Goal: Information Seeking & Learning: Learn about a topic

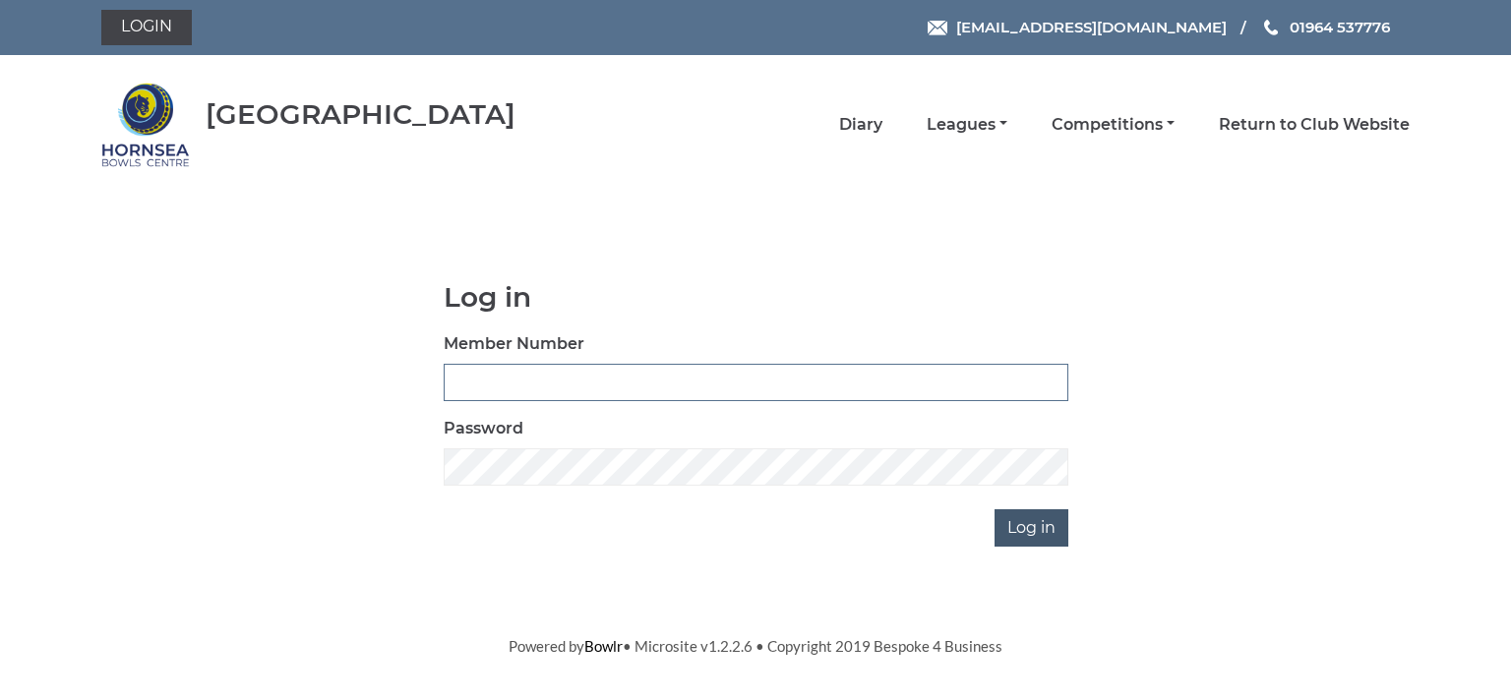
type input "0713"
click at [1035, 522] on input "Log in" at bounding box center [1032, 528] width 74 height 37
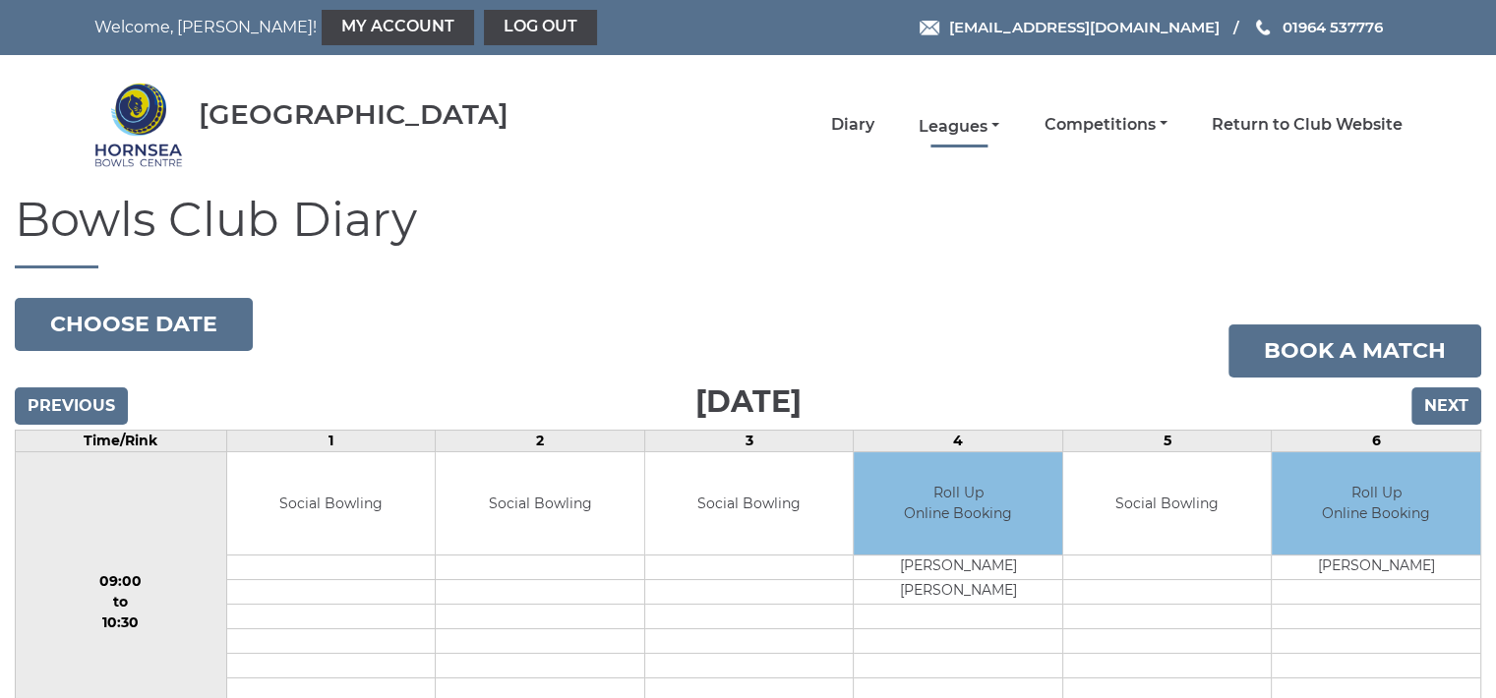
click at [948, 125] on link "Leagues" at bounding box center [959, 127] width 81 height 22
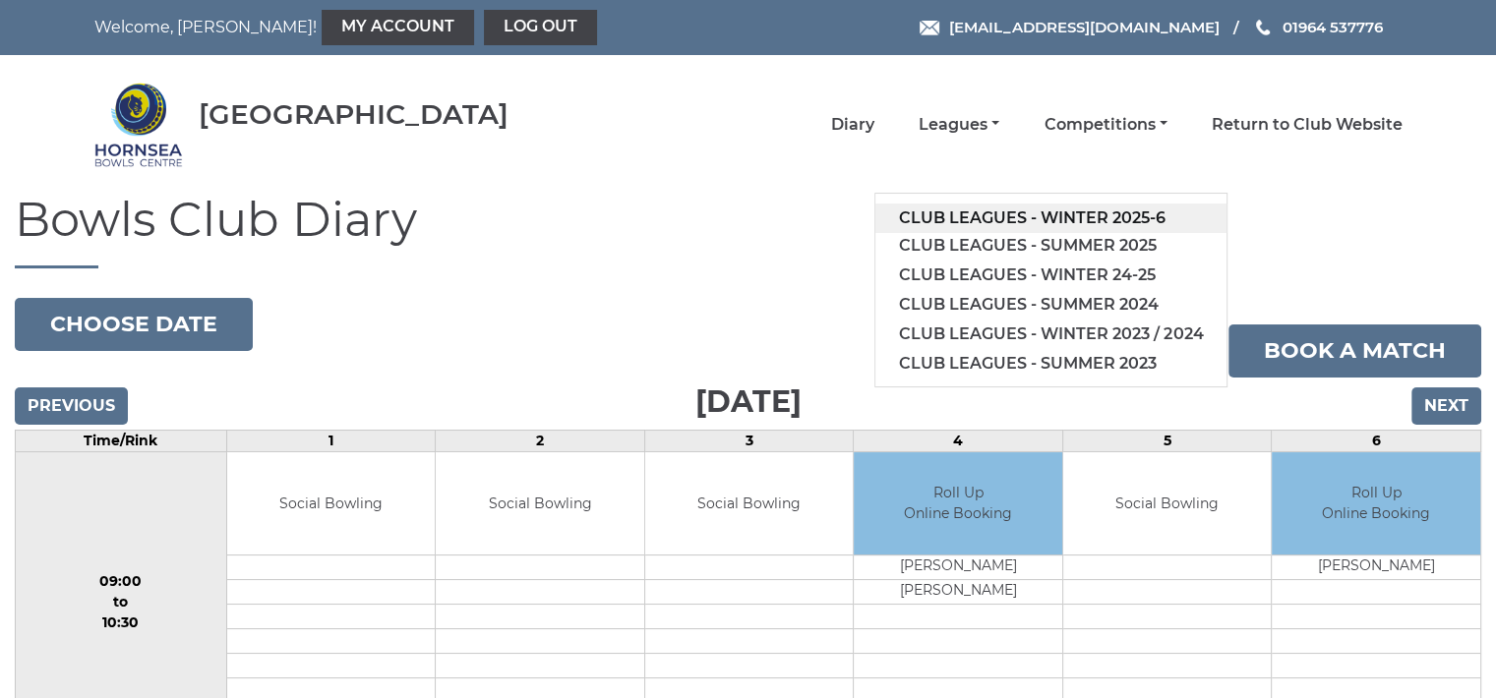
click at [1035, 207] on link "Club leagues - Winter 2025-6" at bounding box center [1051, 219] width 351 height 30
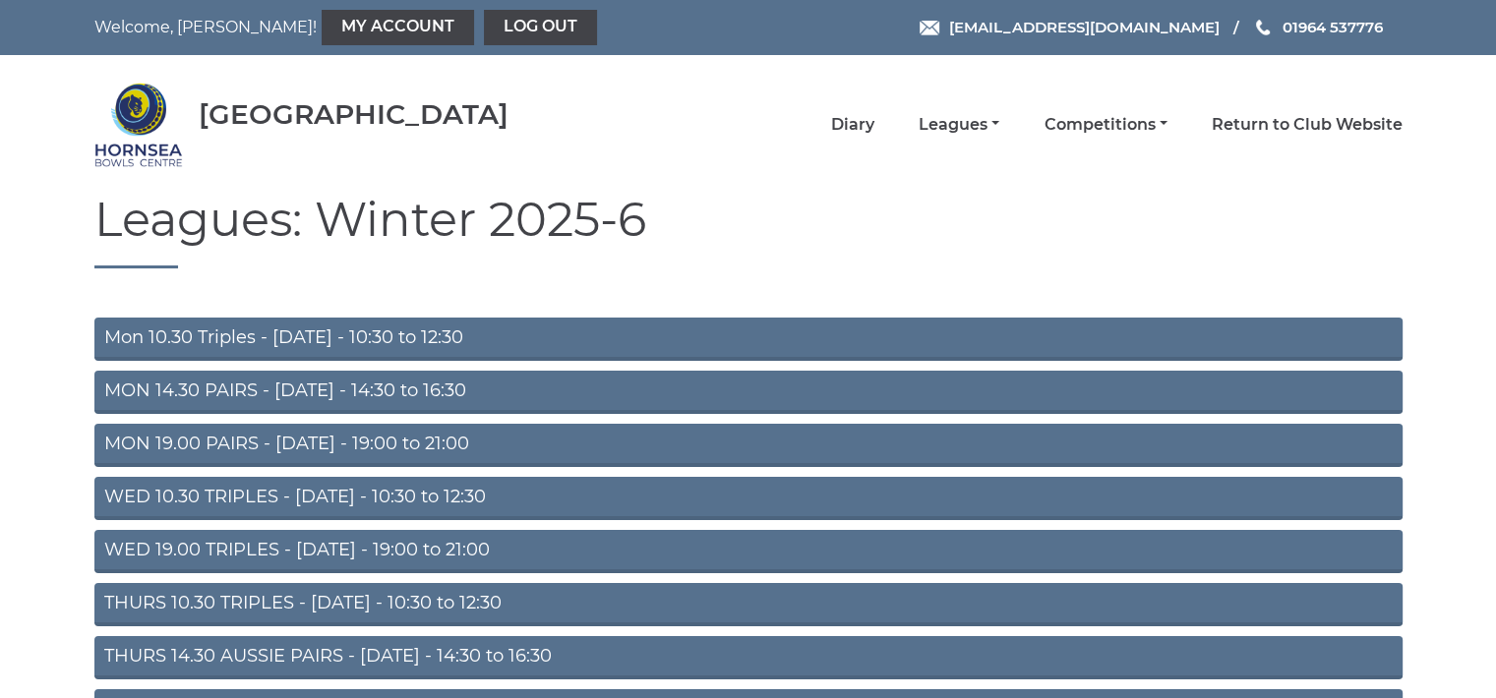
click at [382, 603] on link "THURS 10.30 TRIPLES - [DATE] - 10:30 to 12:30" at bounding box center [748, 604] width 1308 height 43
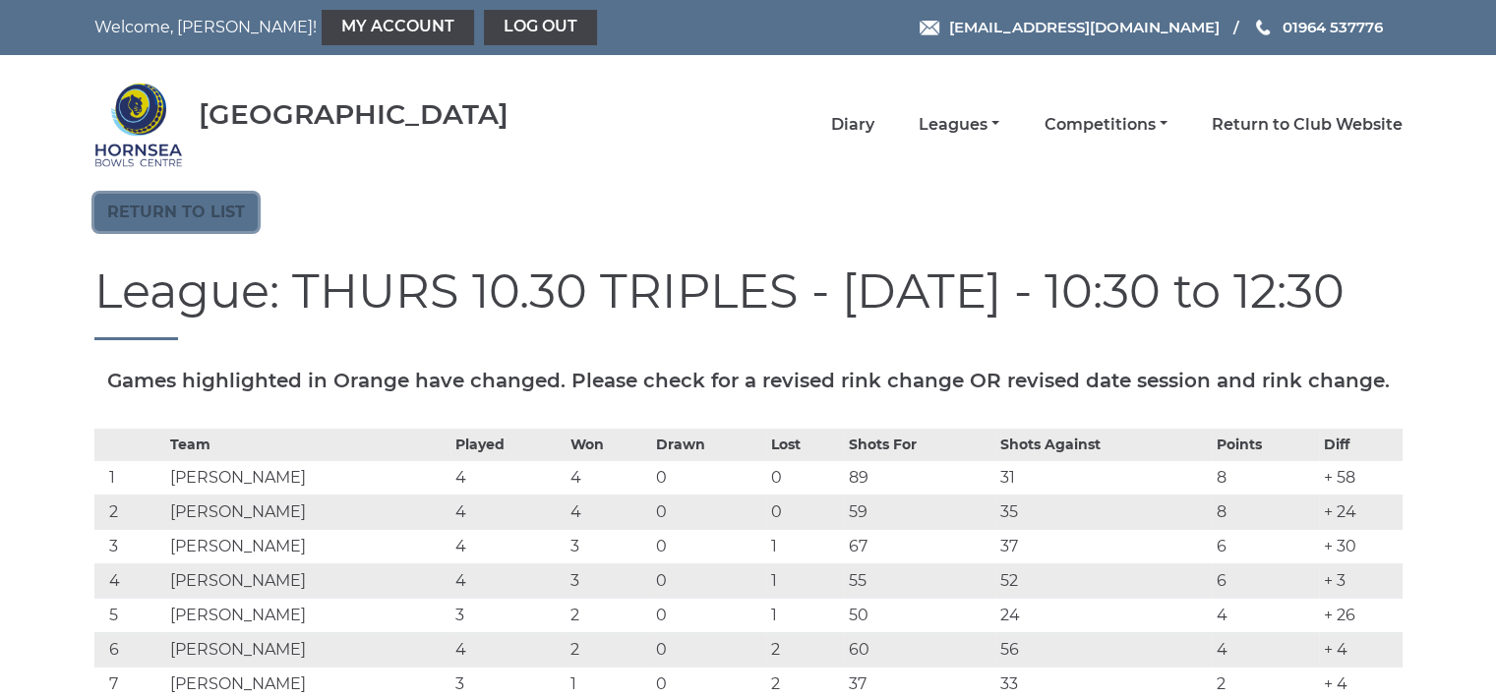
click at [214, 211] on link "Return to list" at bounding box center [175, 212] width 163 height 37
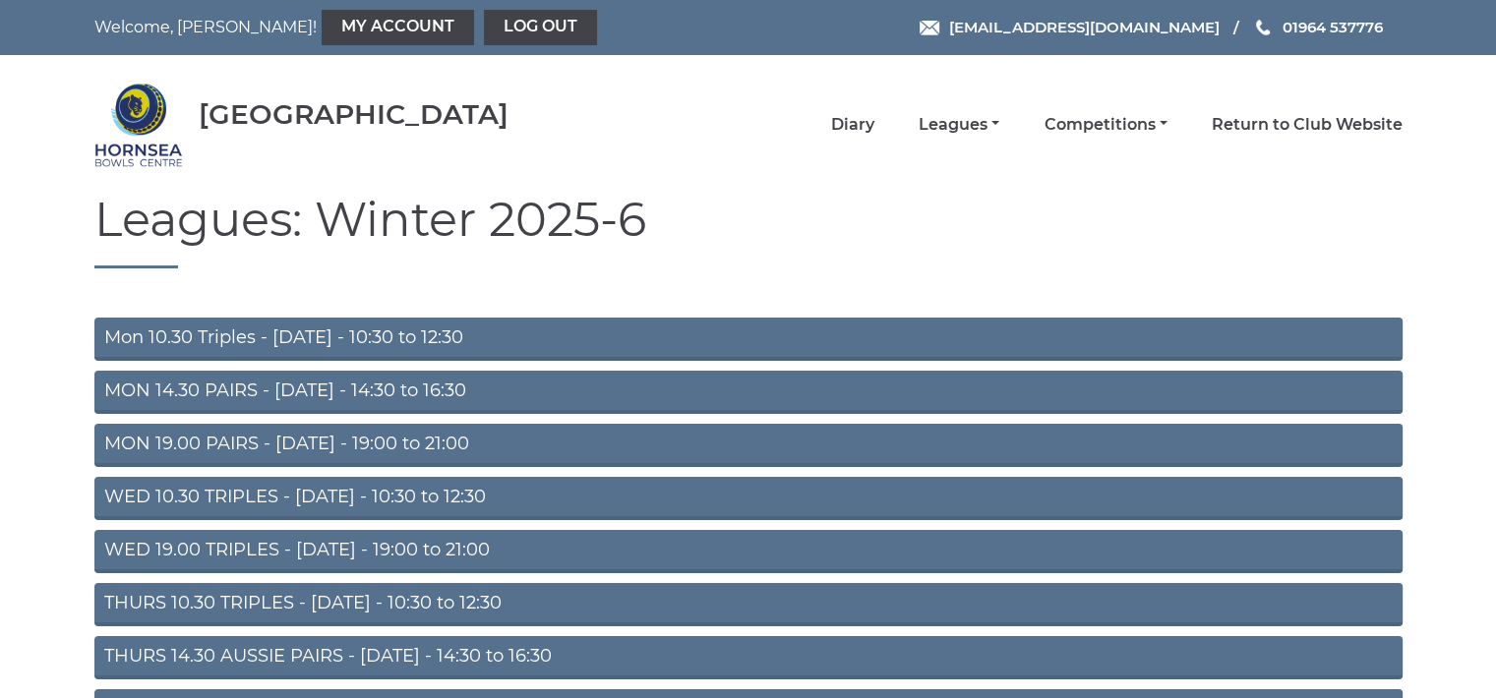
click at [308, 338] on link "Mon 10.30 Triples - Monday - 10:30 to 12:30" at bounding box center [748, 339] width 1308 height 43
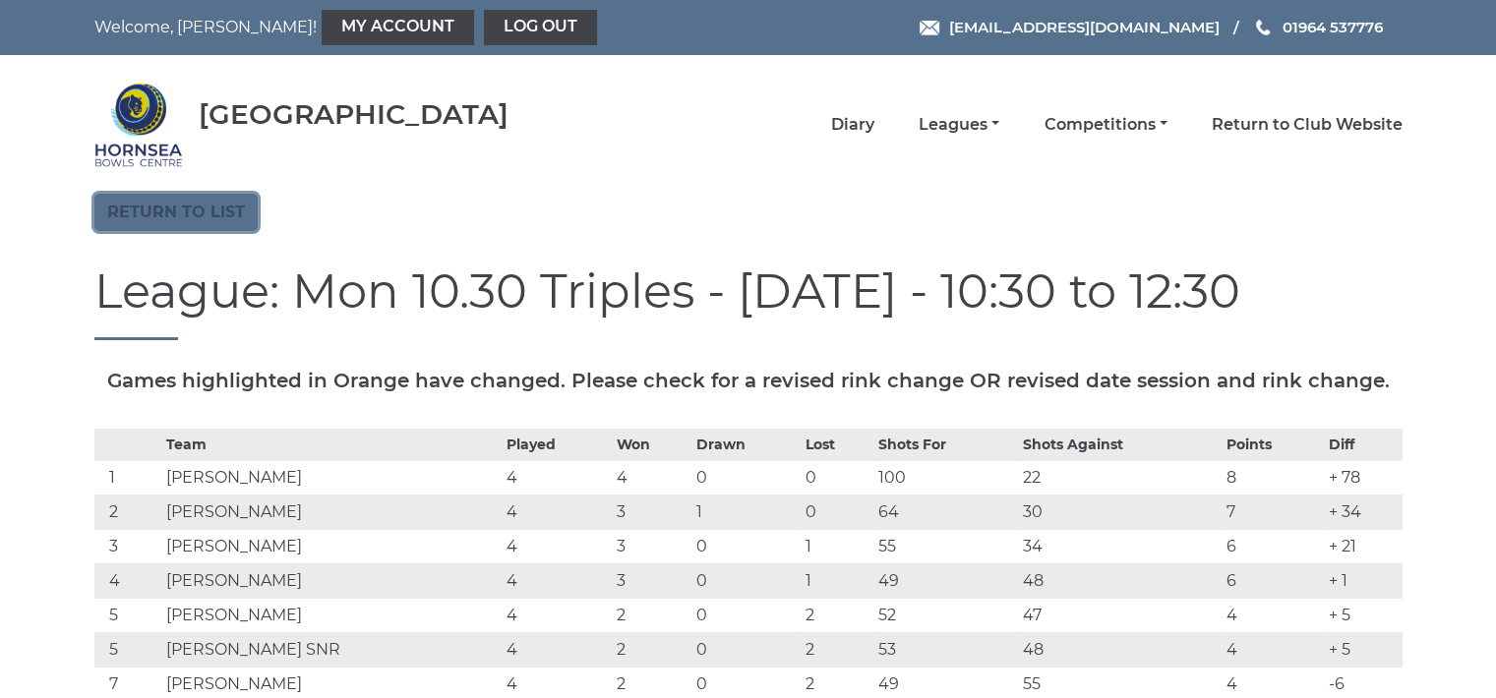
click at [213, 215] on link "Return to list" at bounding box center [175, 212] width 163 height 37
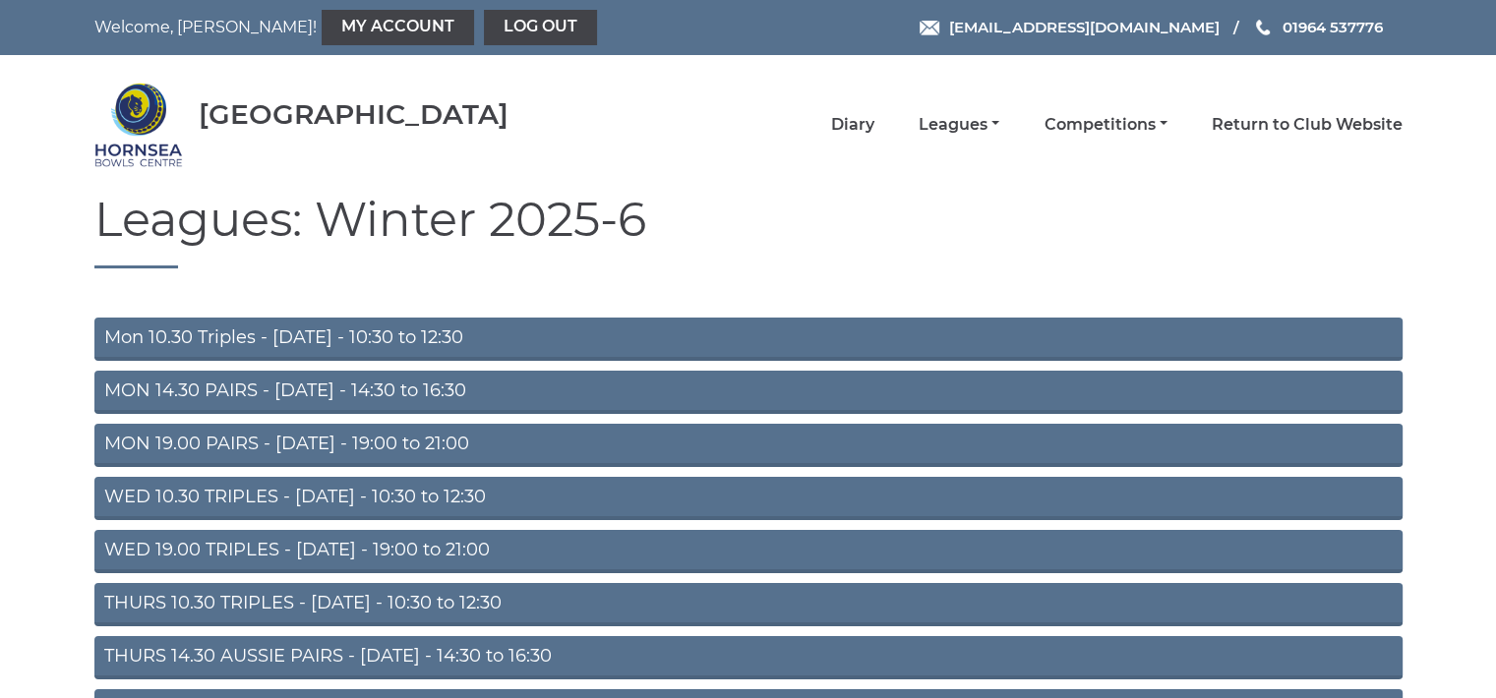
click at [386, 495] on link "WED 10.30 TRIPLES - [DATE] - 10:30 to 12:30" at bounding box center [748, 498] width 1308 height 43
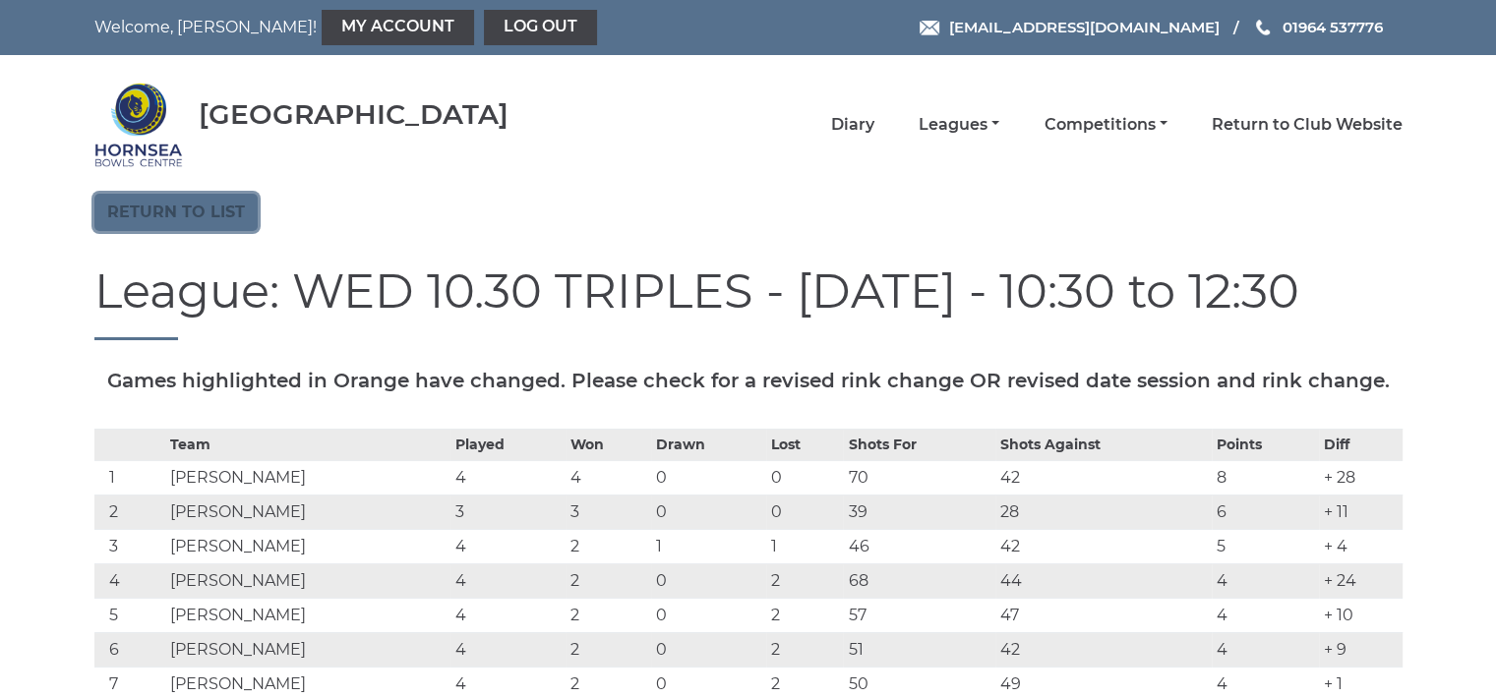
click at [185, 206] on link "Return to list" at bounding box center [175, 212] width 163 height 37
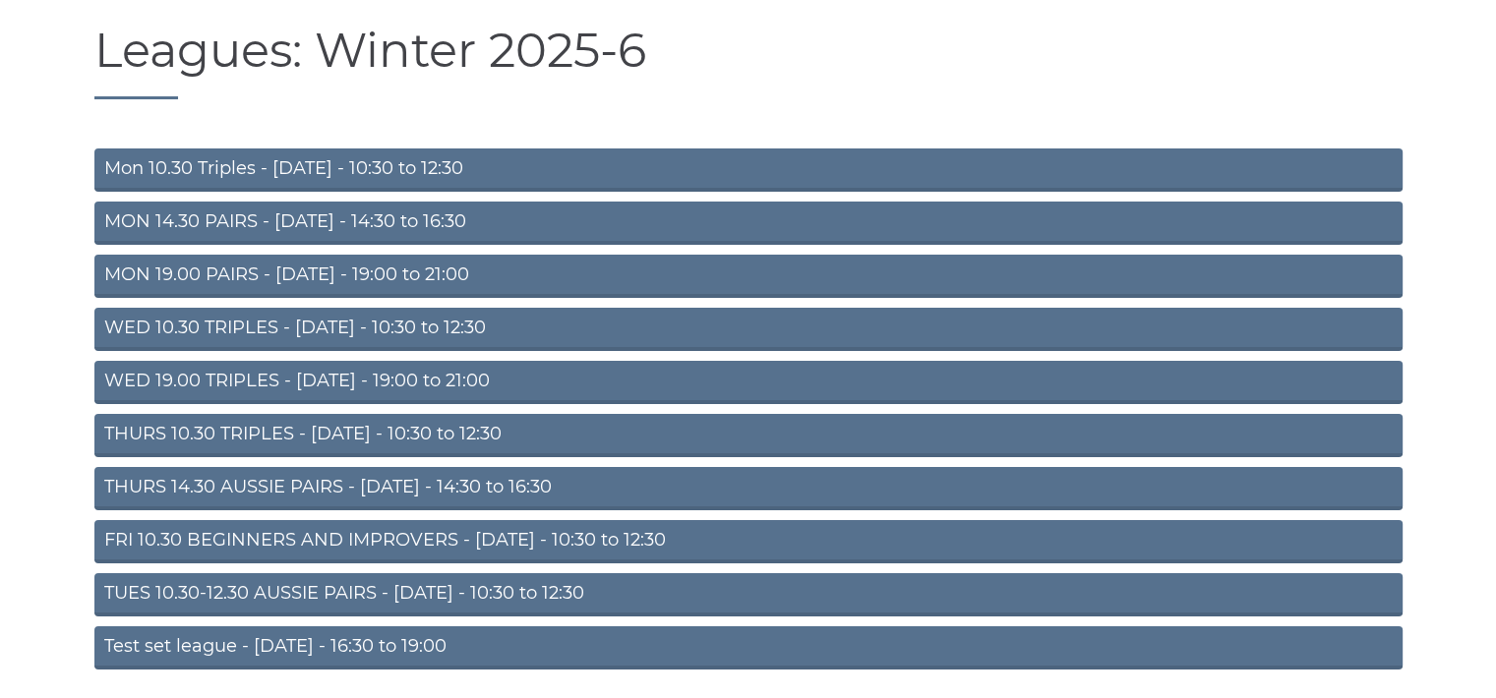
scroll to position [183, 0]
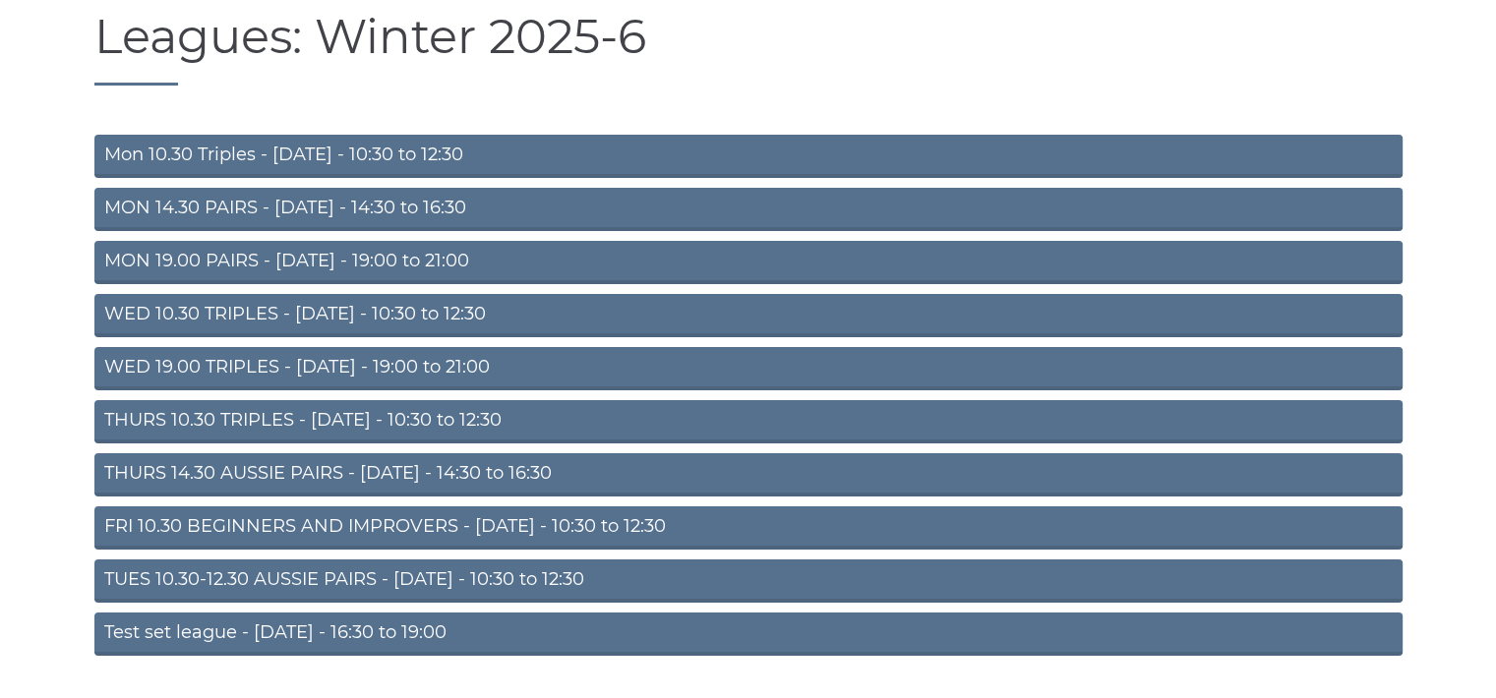
click at [335, 576] on link "TUES 10.30-12.30 AUSSIE PAIRS - Tuesday - 10:30 to 12:30" at bounding box center [748, 581] width 1308 height 43
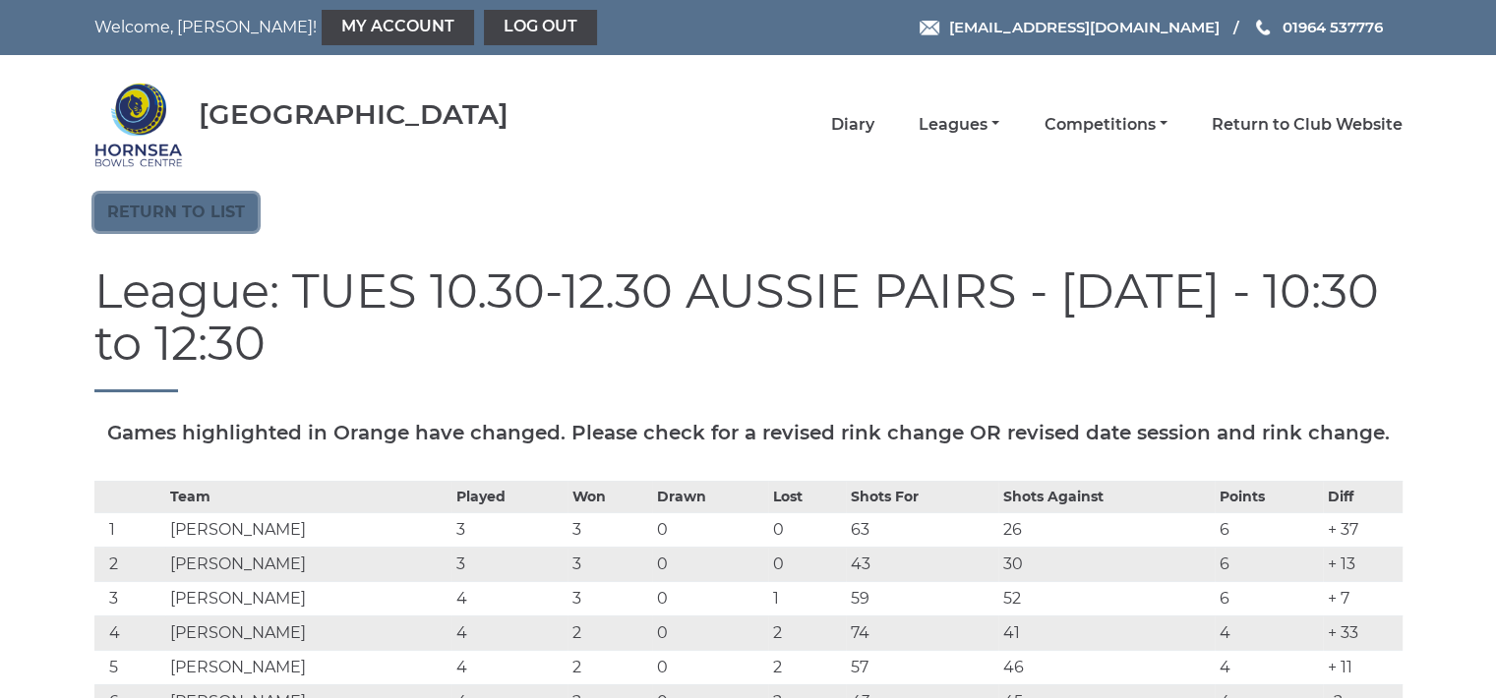
click at [193, 198] on link "Return to list" at bounding box center [175, 212] width 163 height 37
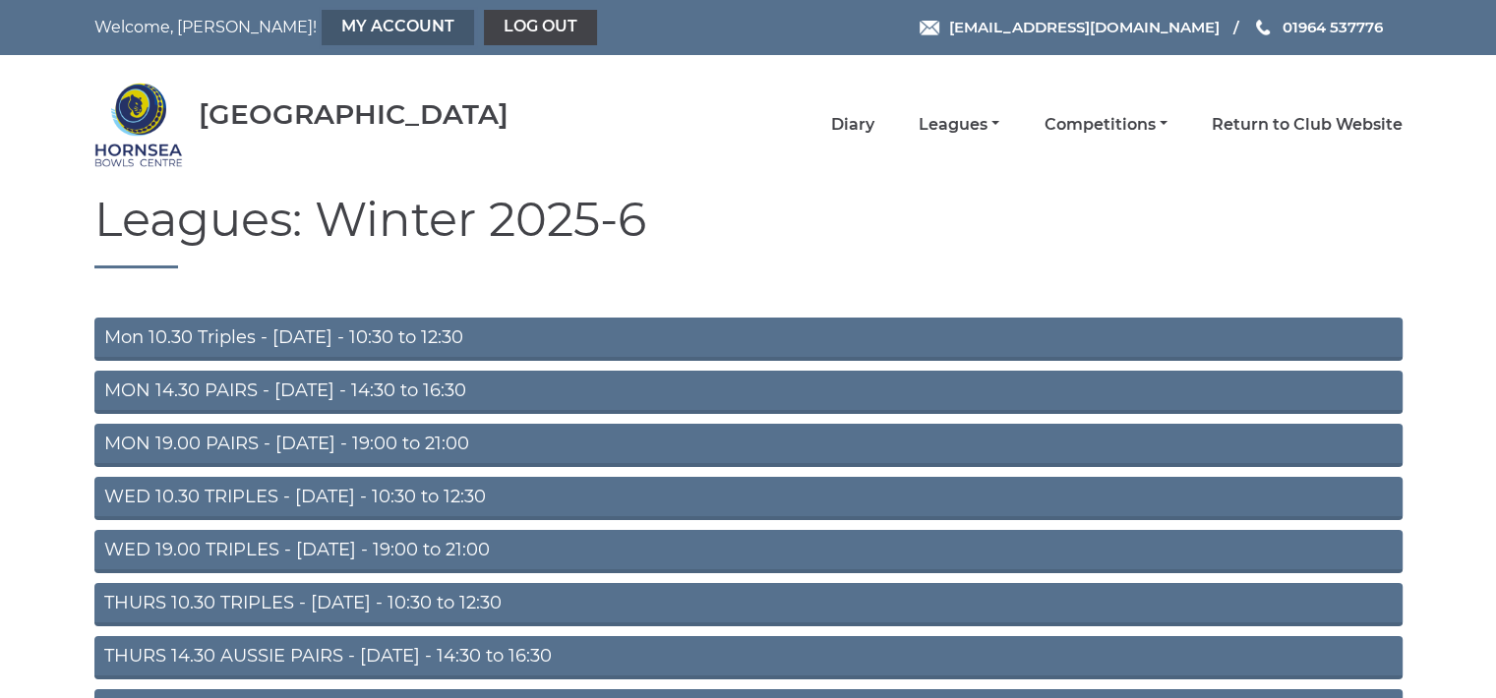
click at [322, 26] on link "My Account" at bounding box center [398, 27] width 152 height 35
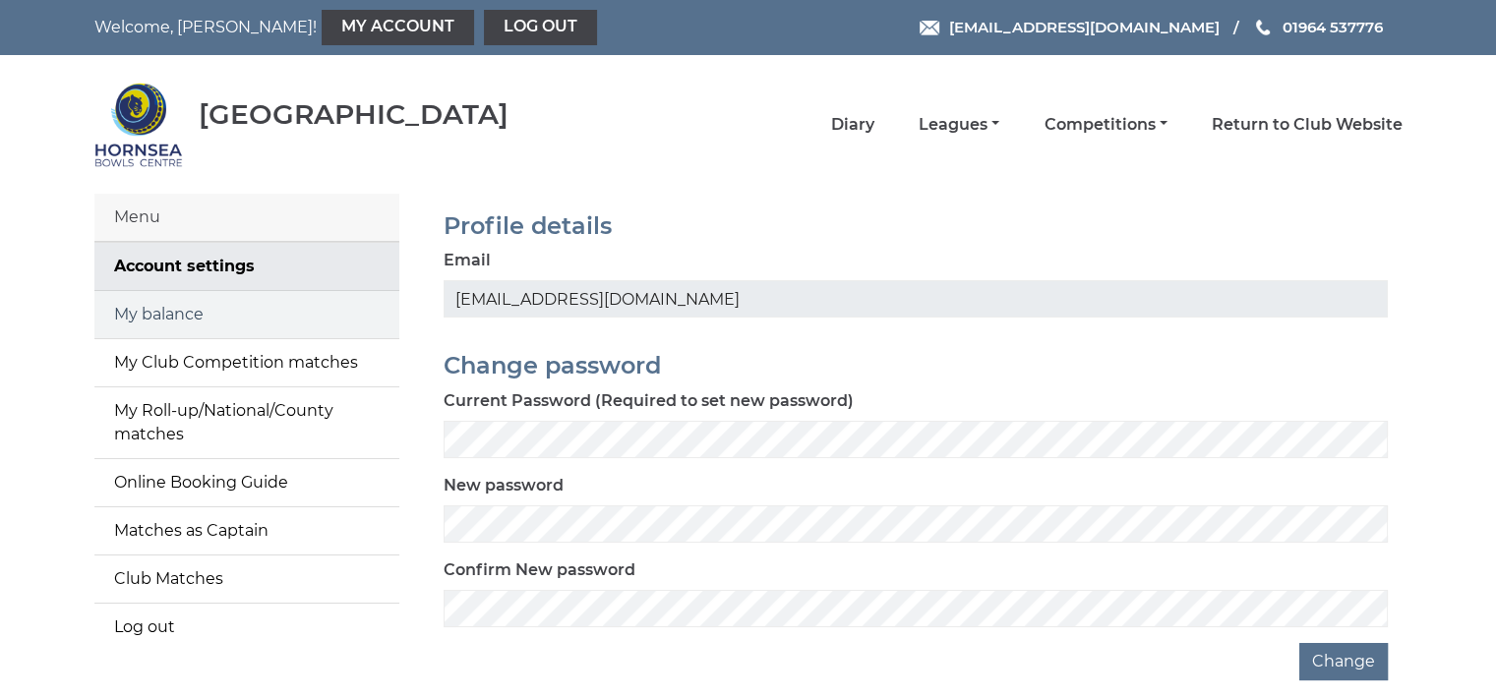
click at [216, 312] on link "My balance" at bounding box center [246, 314] width 305 height 47
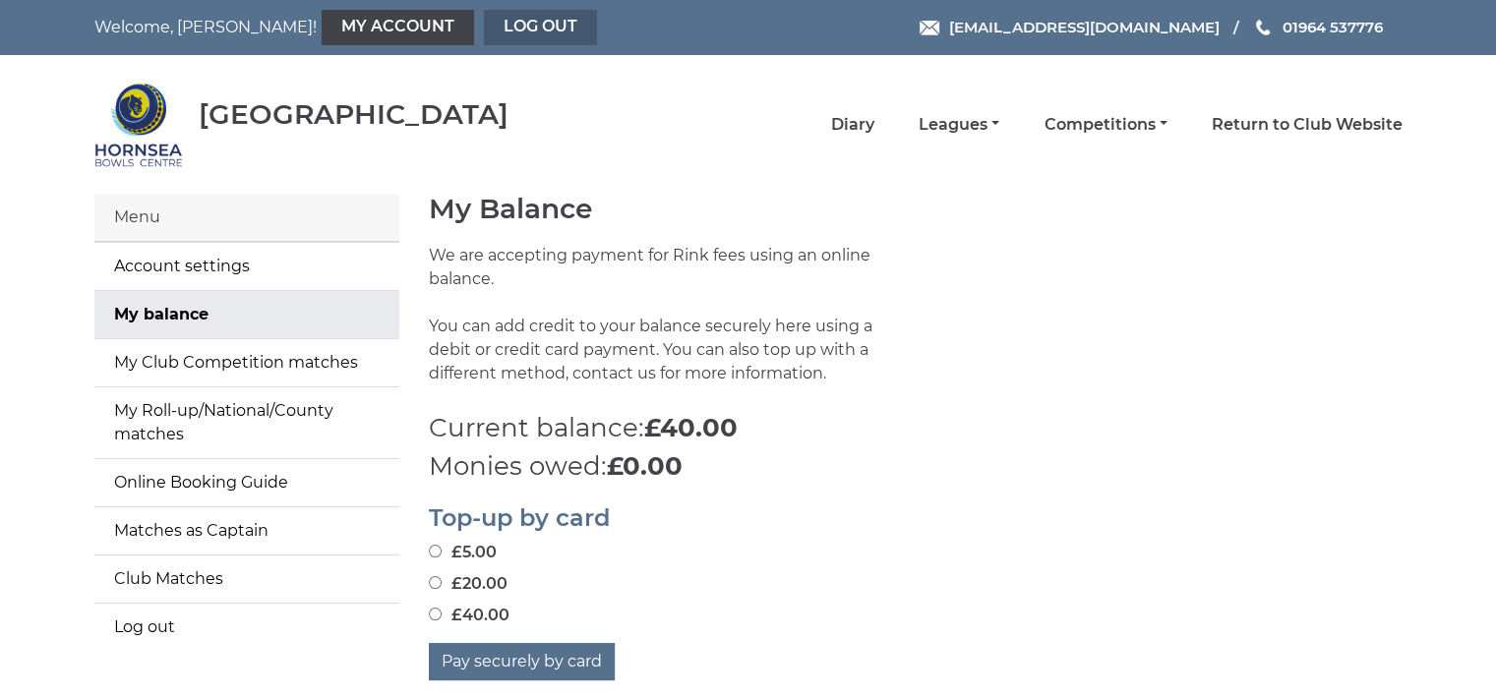
click at [484, 21] on link "Log out" at bounding box center [540, 27] width 113 height 35
